Goal: Use online tool/utility: Utilize a website feature to perform a specific function

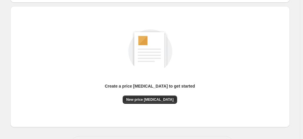
scroll to position [81, 0]
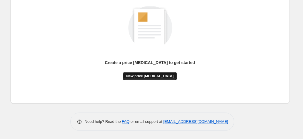
click at [159, 76] on span "New price change job" at bounding box center [149, 76] width 47 height 5
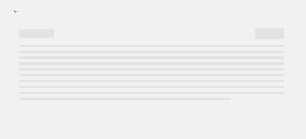
select select "percentage"
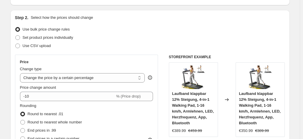
scroll to position [59, 0]
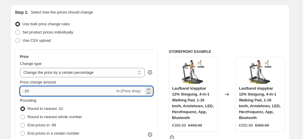
click at [102, 93] on input "-10" at bounding box center [67, 90] width 95 height 9
type input "-1"
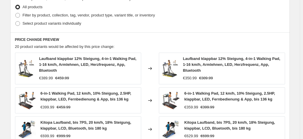
scroll to position [462, 0]
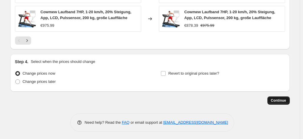
type input "-35"
click at [282, 101] on span "Continue" at bounding box center [278, 100] width 15 height 5
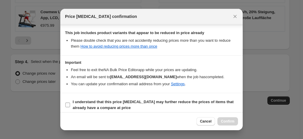
scroll to position [107, 0]
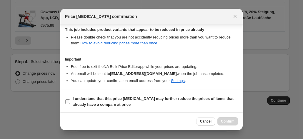
click at [179, 96] on b "I understand that this price change job may further reduce the prices of items …" at bounding box center [153, 101] width 161 height 10
click at [70, 99] on input "I understand that this price change job may further reduce the prices of items …" at bounding box center [67, 101] width 5 height 5
checkbox input "true"
click at [223, 118] on button "Confirm" at bounding box center [227, 121] width 21 height 8
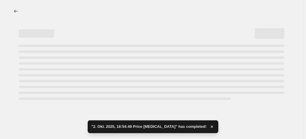
select select "percentage"
